Goal: Task Accomplishment & Management: Complete application form

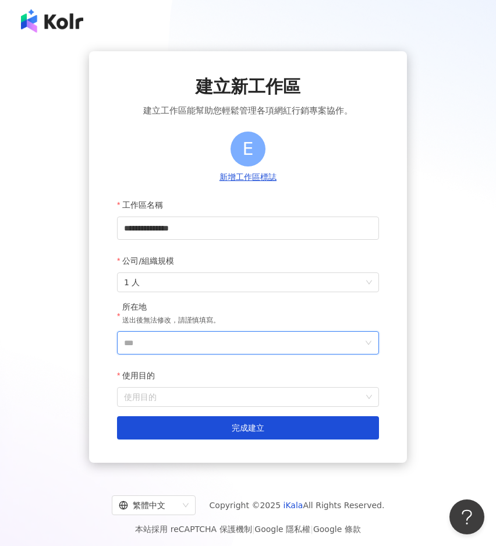
click at [190, 345] on input "***" at bounding box center [243, 343] width 239 height 22
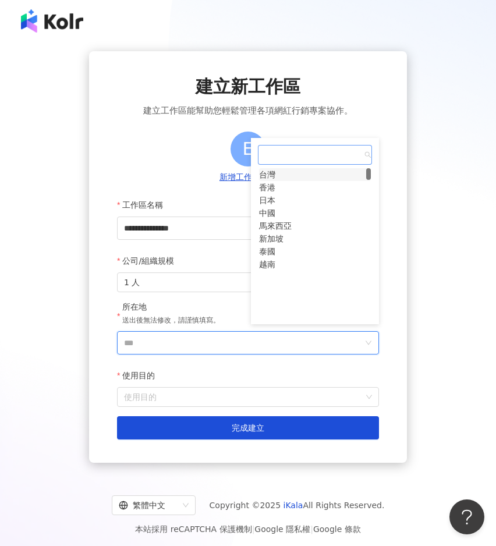
click at [275, 180] on div "台灣" at bounding box center [267, 174] width 16 height 13
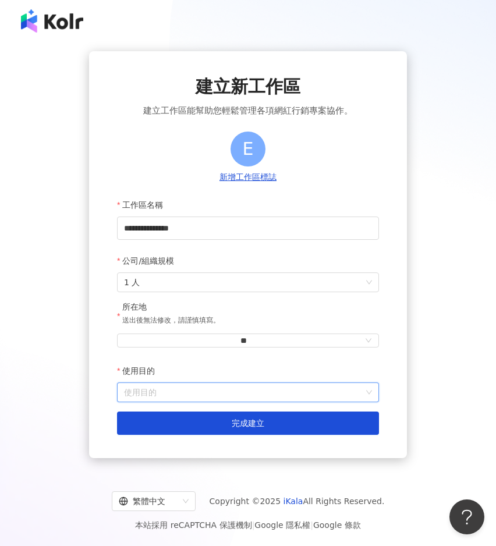
click at [204, 393] on input "使用目的" at bounding box center [248, 392] width 248 height 19
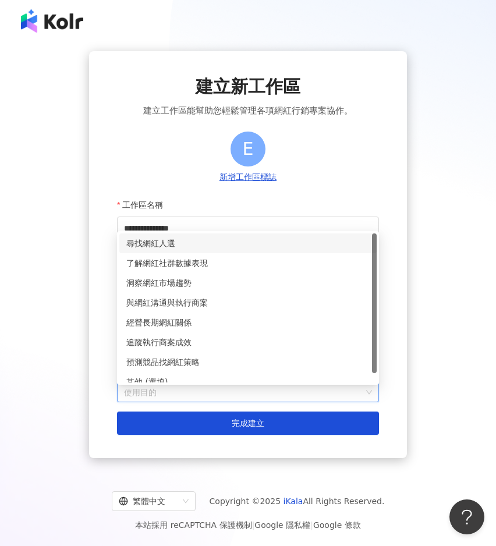
click at [231, 247] on div "尋找網紅人選" at bounding box center [247, 243] width 243 height 13
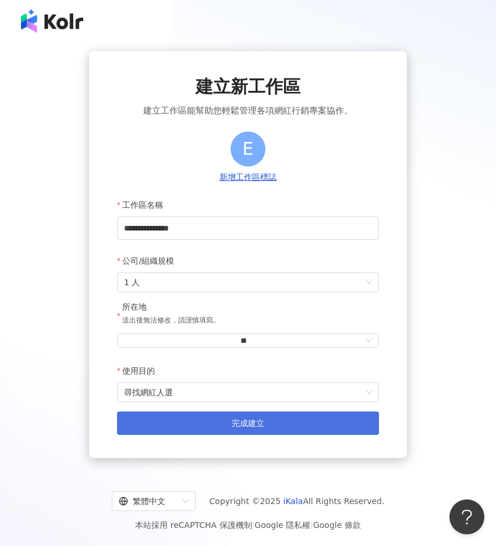
click at [240, 423] on span "完成建立" at bounding box center [248, 423] width 33 height 9
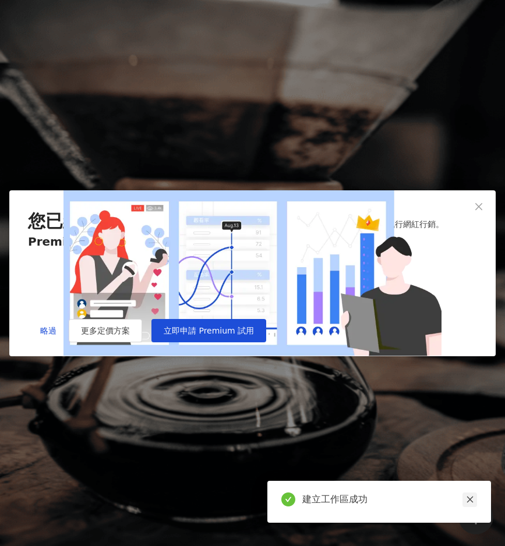
click at [467, 498] on icon "close" at bounding box center [469, 500] width 6 height 6
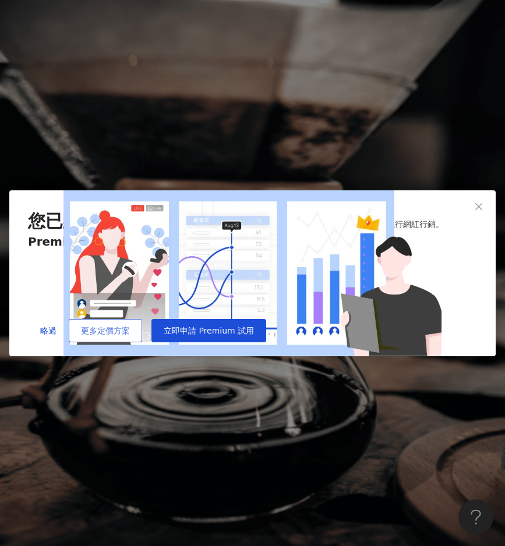
click at [130, 335] on span "更多定價方案" at bounding box center [105, 330] width 49 height 9
